Goal: Task Accomplishment & Management: Use online tool/utility

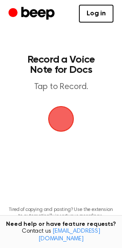
click at [59, 121] on span "button" at bounding box center [60, 118] width 47 height 47
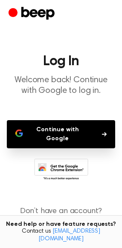
click at [63, 130] on button "Continue with Google" at bounding box center [61, 134] width 108 height 28
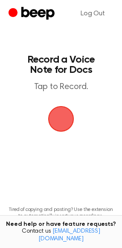
click at [63, 113] on span "button" at bounding box center [60, 118] width 41 height 41
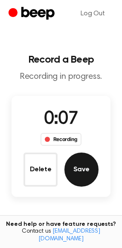
click at [93, 164] on button "Save" at bounding box center [81, 169] width 34 height 34
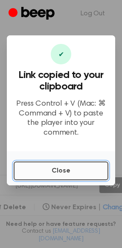
click at [78, 164] on button "Close" at bounding box center [61, 170] width 95 height 19
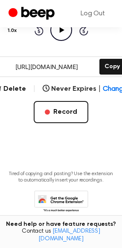
scroll to position [119, 0]
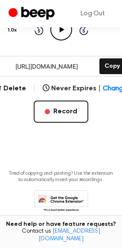
click at [76, 196] on icon at bounding box center [63, 203] width 40 height 15
